Goal: Transaction & Acquisition: Purchase product/service

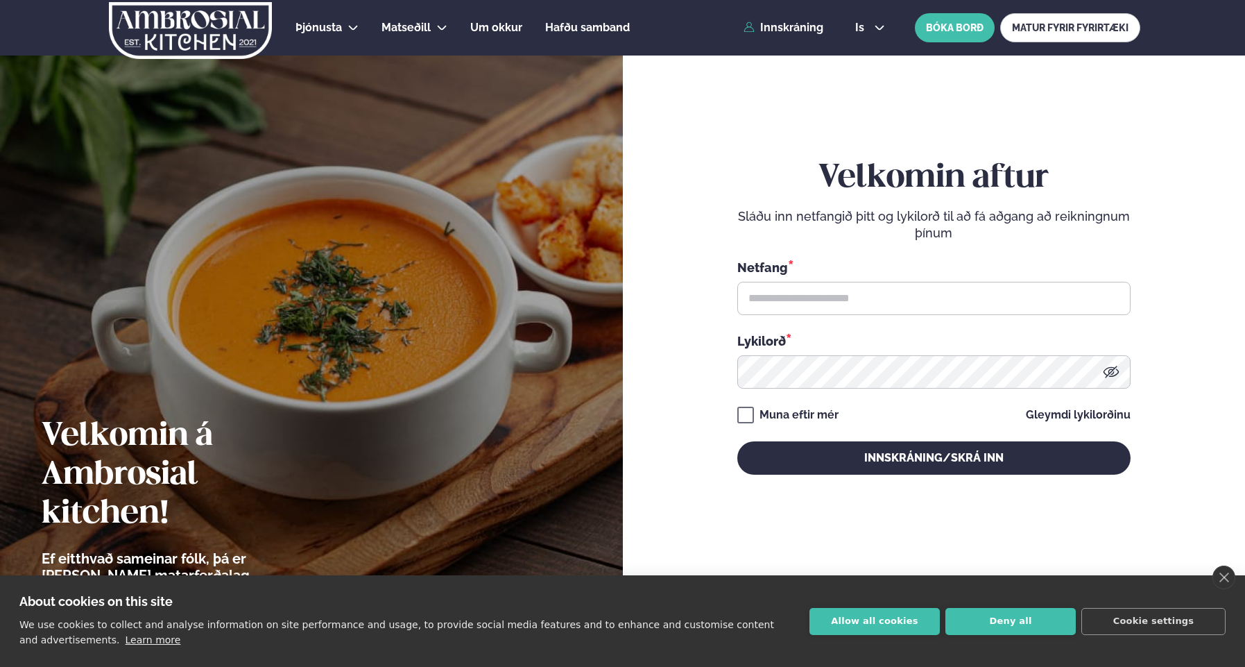
click at [773, 303] on input "text" at bounding box center [933, 298] width 393 height 33
type input "**********"
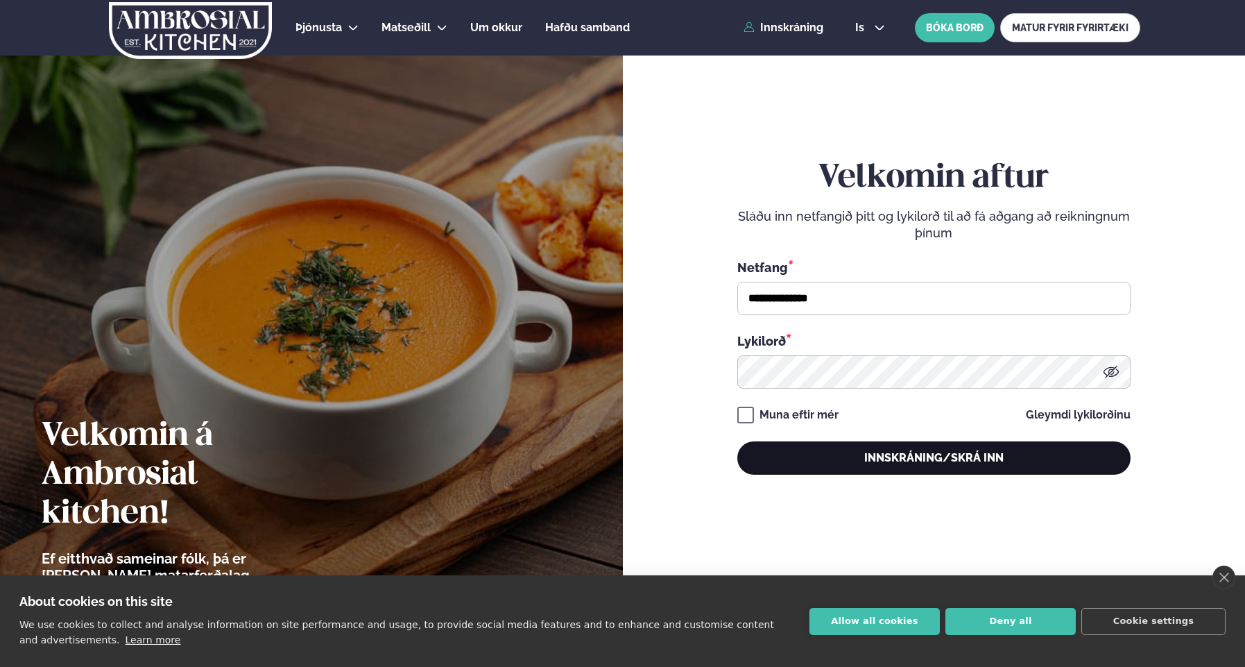
click at [948, 463] on button "Innskráning/Skrá inn" at bounding box center [933, 457] width 393 height 33
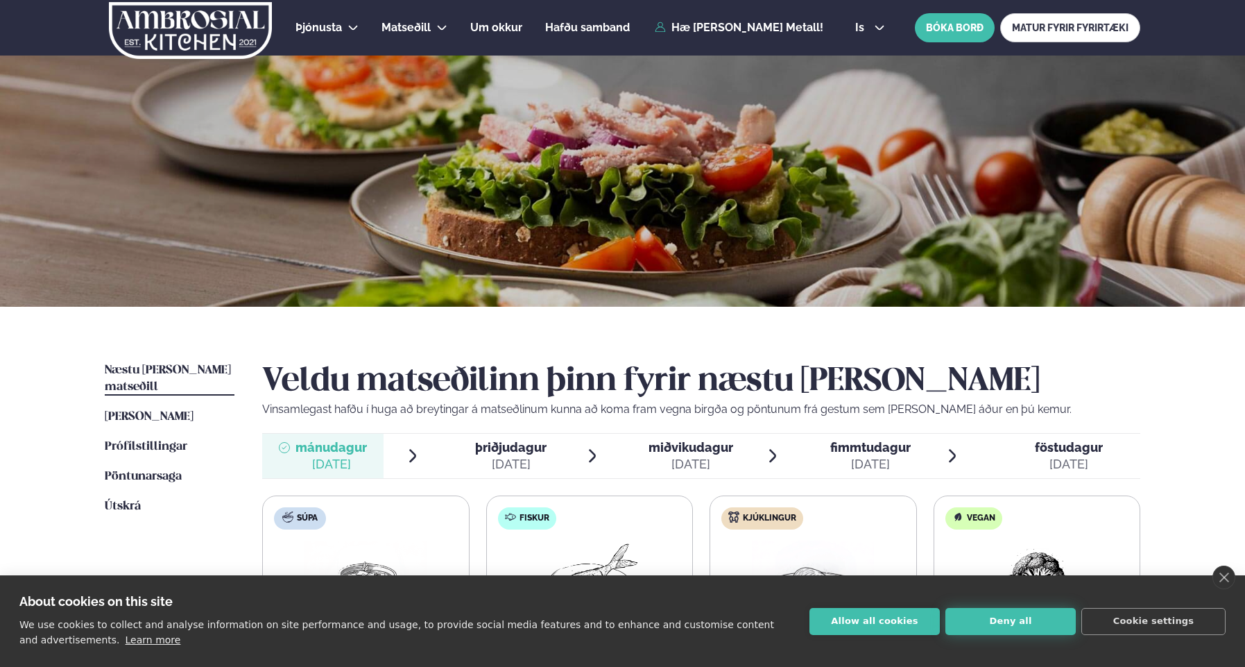
click at [1005, 622] on button "Deny all" at bounding box center [1010, 621] width 130 height 27
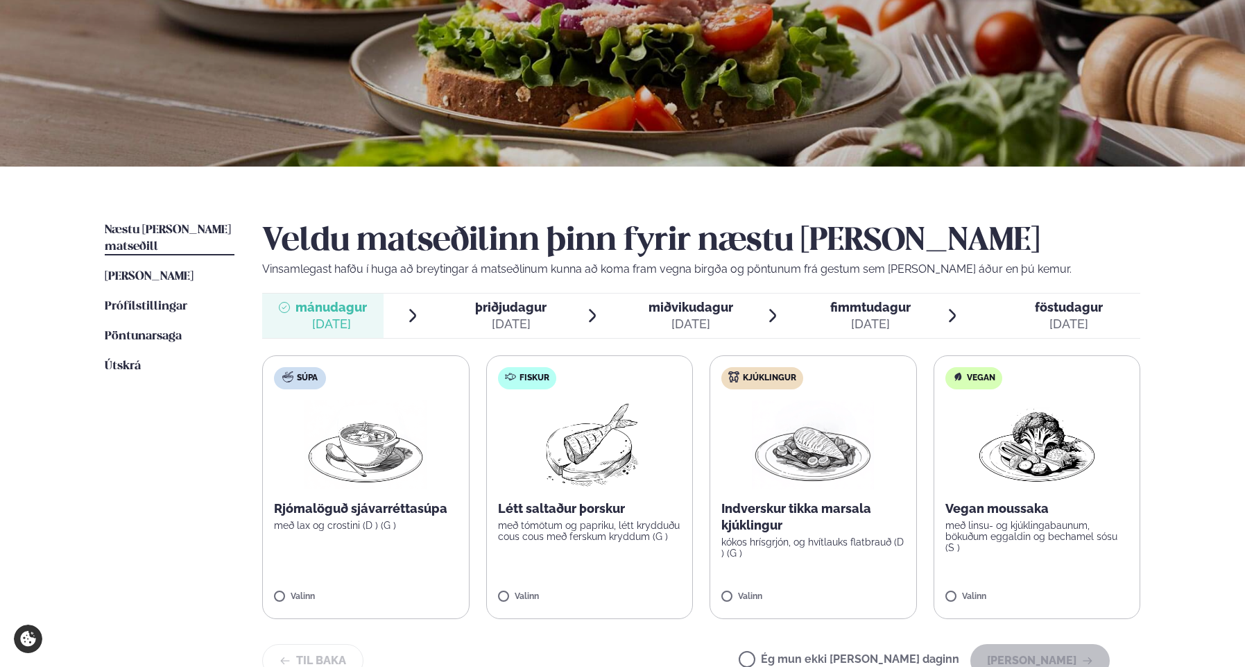
scroll to position [166, 0]
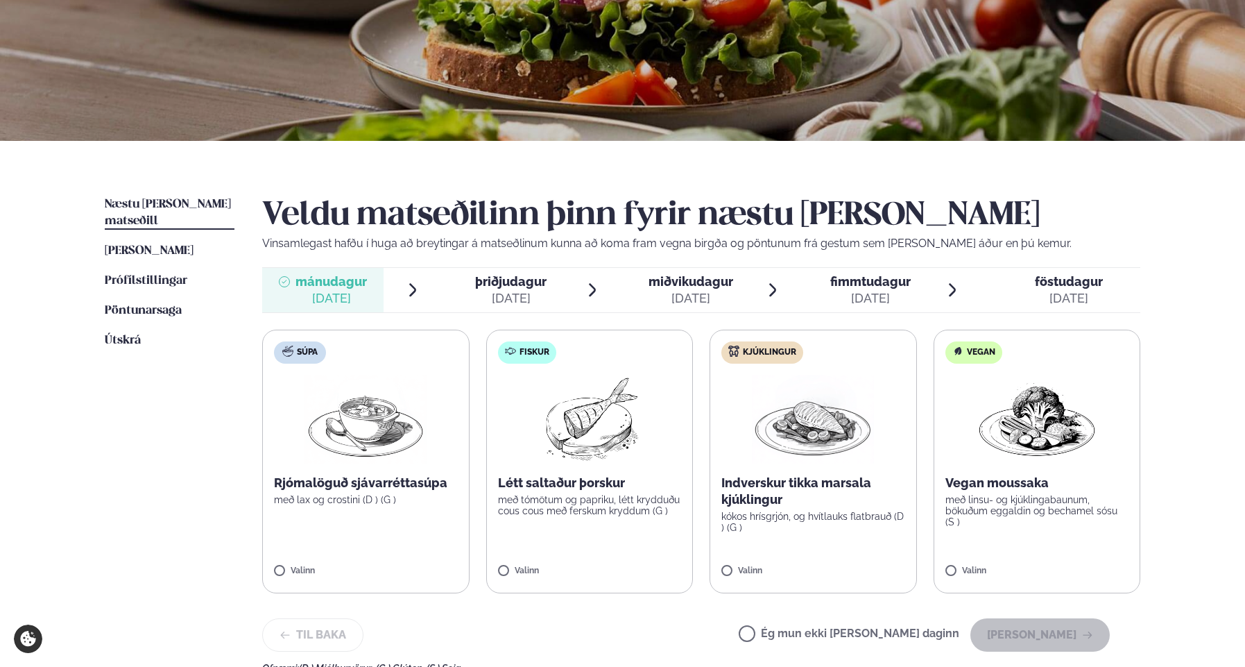
click at [548, 375] on img at bounding box center [589, 419] width 123 height 89
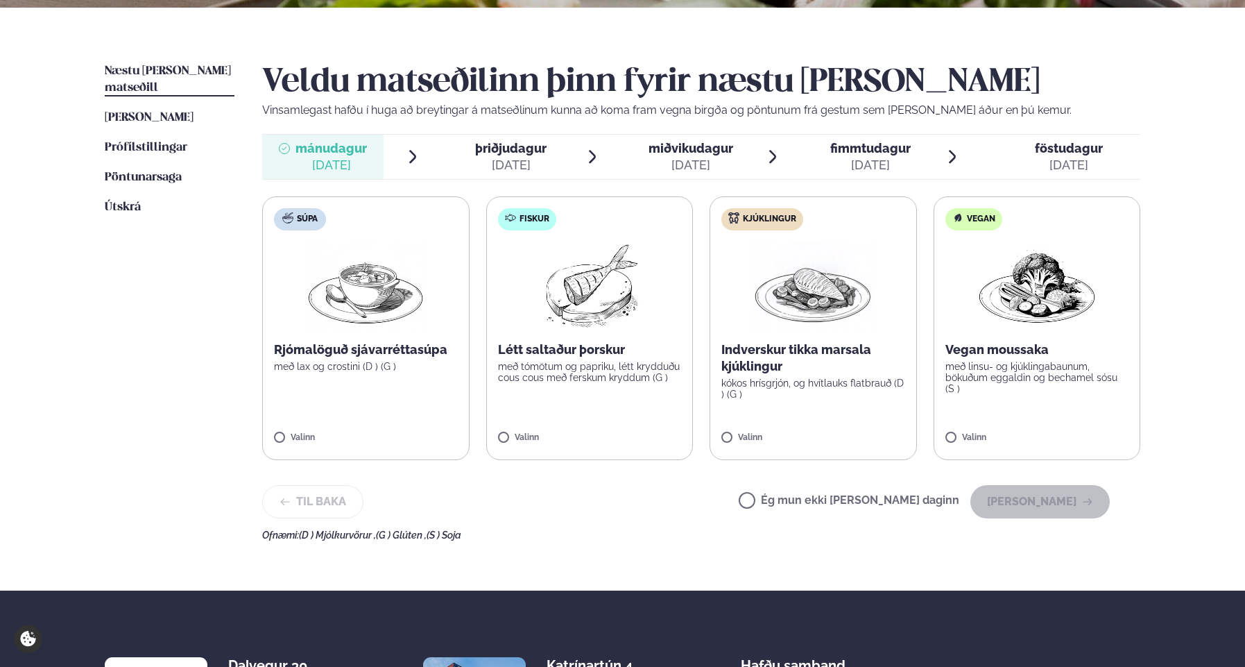
scroll to position [305, 0]
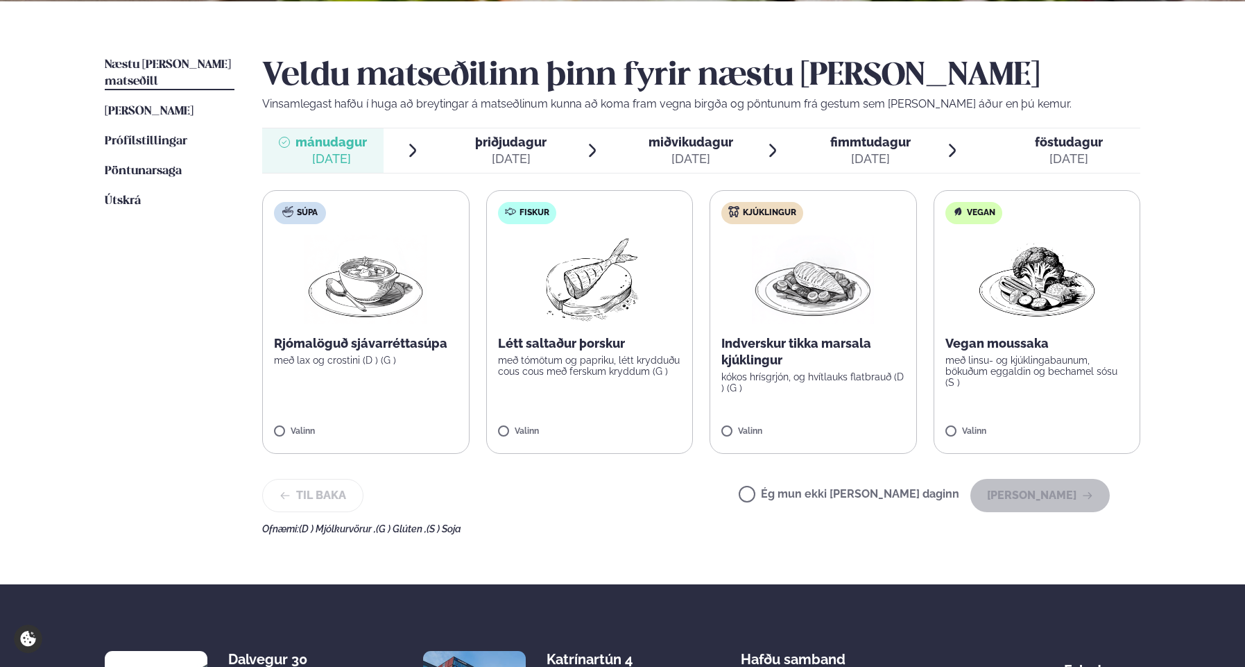
click at [548, 411] on label "Fiskur Létt saltaður þorskur með tómötum og papriku, létt krydduðu cous cous me…" at bounding box center [589, 322] width 207 height 264
click at [1016, 499] on button "[PERSON_NAME]" at bounding box center [1039, 495] width 139 height 33
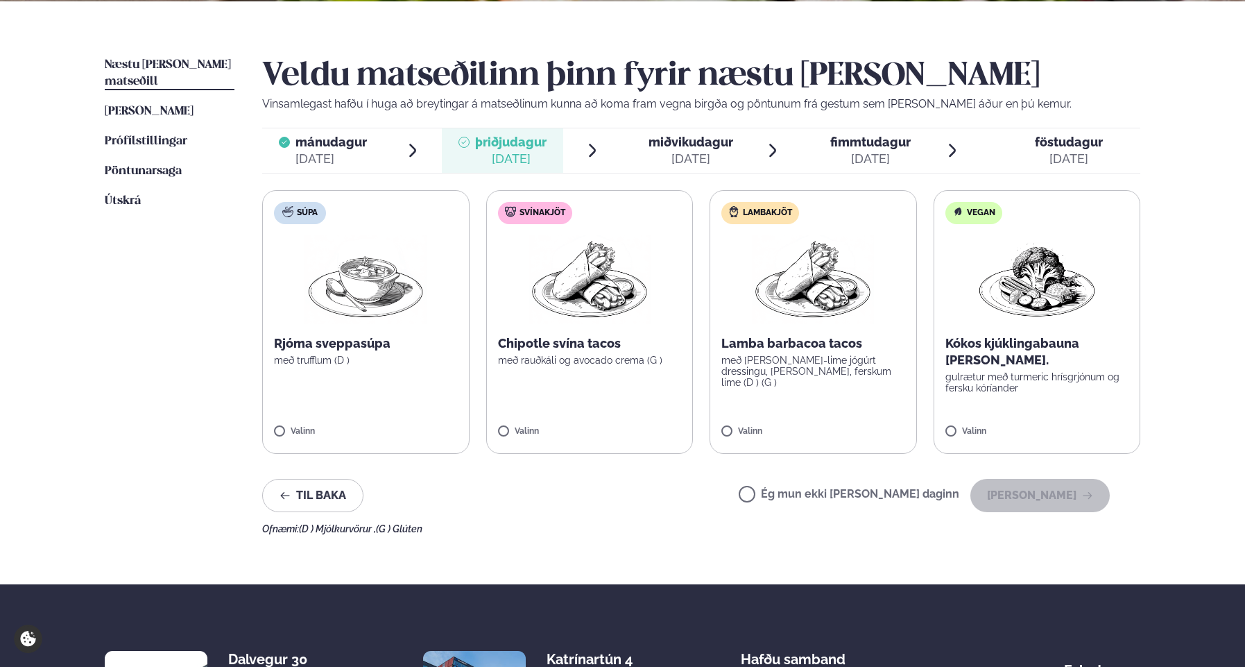
click at [1012, 311] on img at bounding box center [1037, 279] width 122 height 89
click at [1084, 500] on icon "button" at bounding box center [1087, 495] width 11 height 11
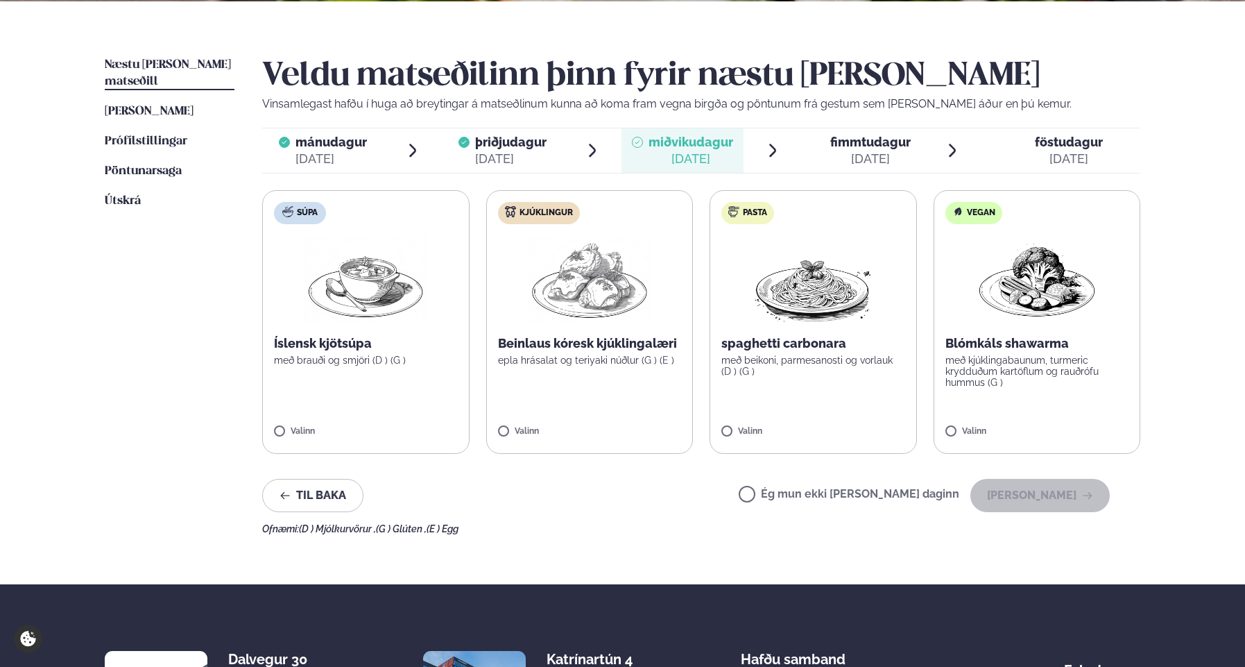
click at [626, 275] on img at bounding box center [590, 279] width 122 height 89
click at [1038, 500] on button "[PERSON_NAME]" at bounding box center [1039, 495] width 139 height 33
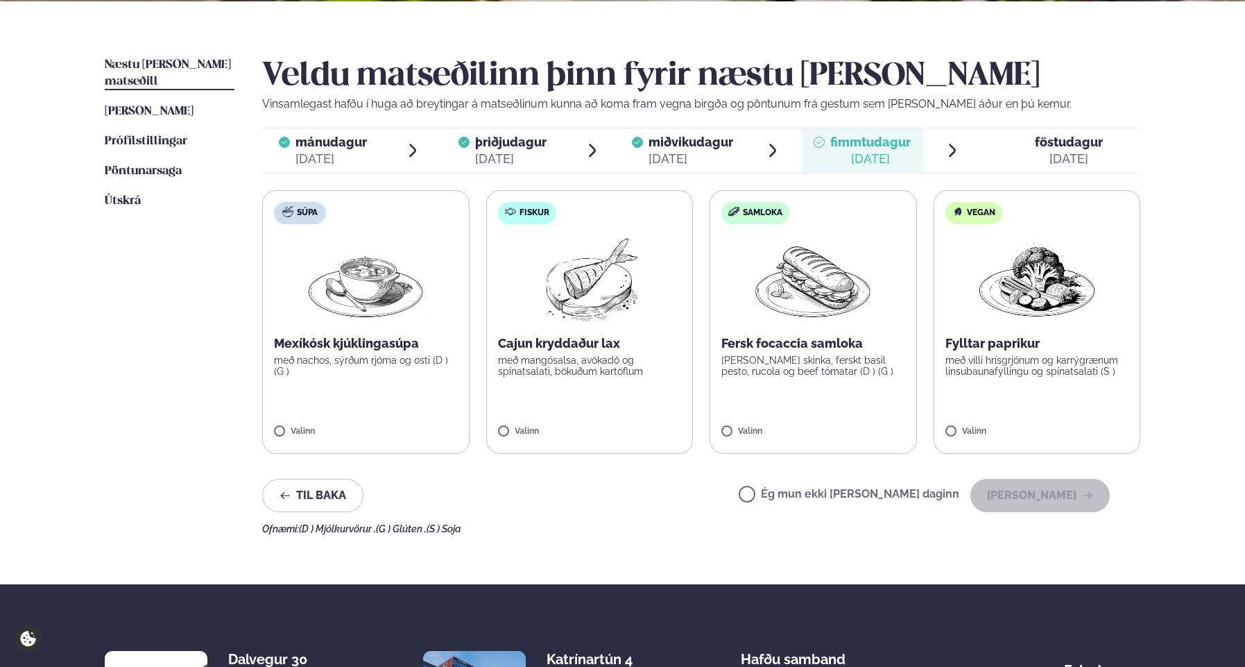
click at [576, 288] on img at bounding box center [589, 279] width 123 height 89
click at [1057, 500] on button "[PERSON_NAME]" at bounding box center [1039, 495] width 139 height 33
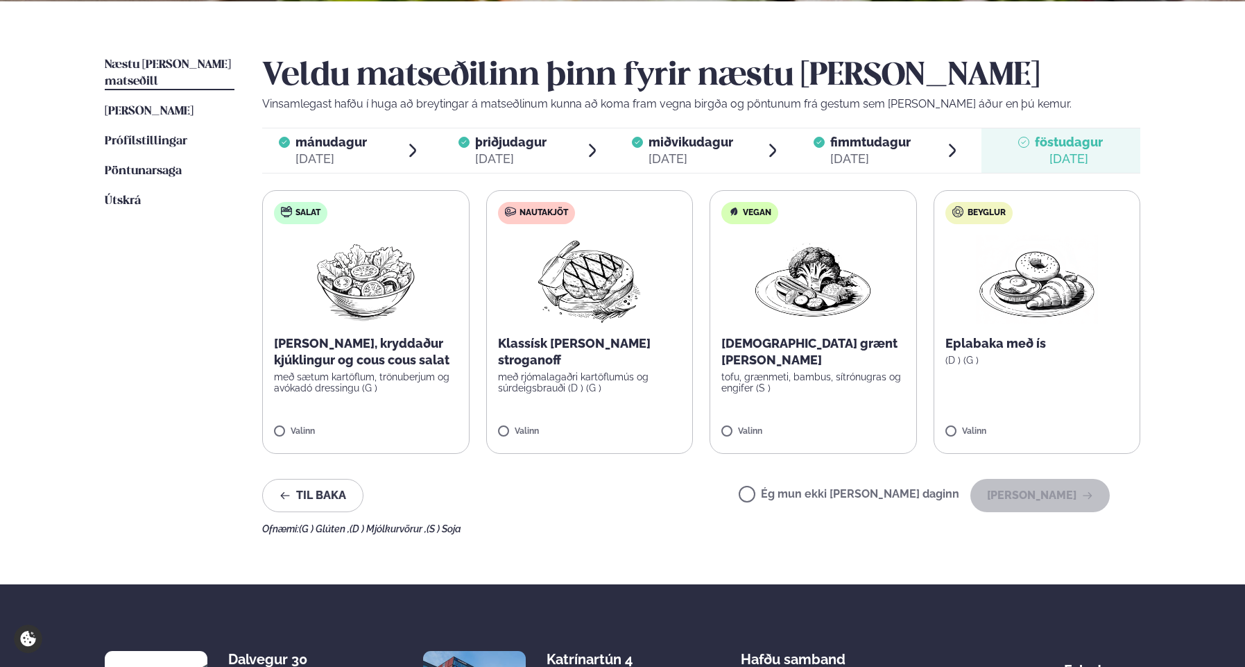
click at [611, 291] on img at bounding box center [589, 279] width 123 height 89
click at [1056, 490] on button "[PERSON_NAME]" at bounding box center [1039, 495] width 139 height 33
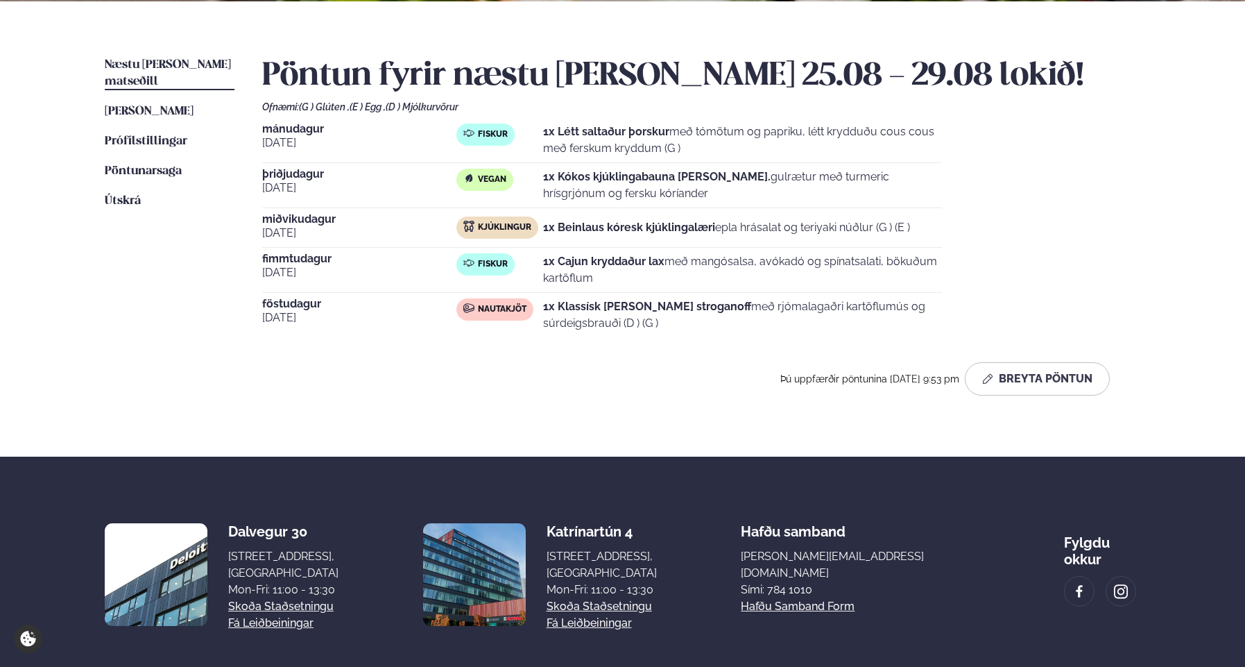
scroll to position [0, 0]
